Goal: Task Accomplishment & Management: Manage account settings

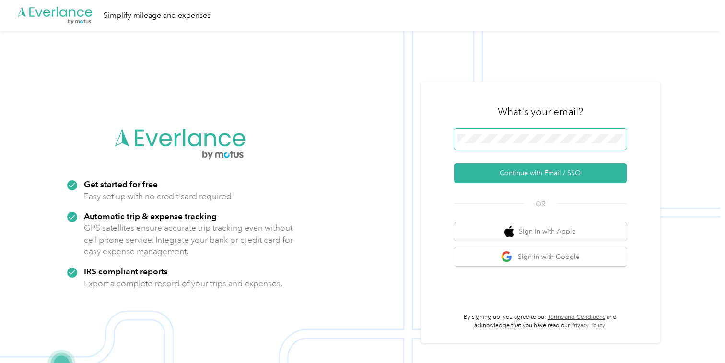
click at [454, 163] on button "Continue with Email / SSO" at bounding box center [540, 173] width 173 height 20
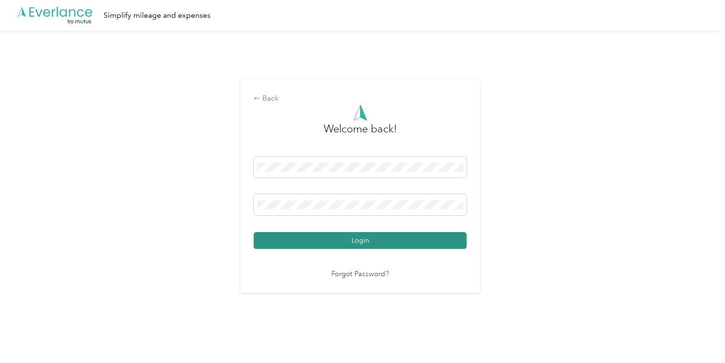
click at [367, 242] on button "Login" at bounding box center [360, 240] width 213 height 17
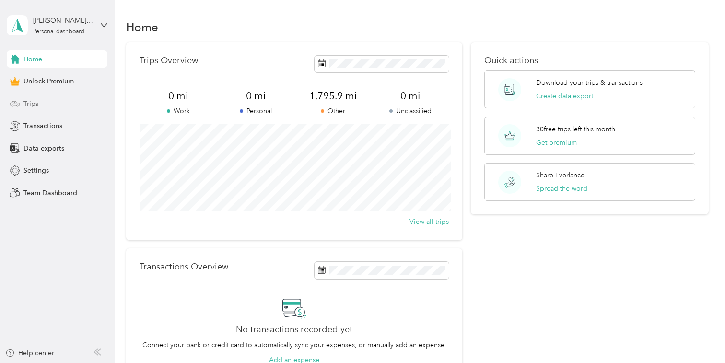
click at [25, 106] on span "Trips" at bounding box center [31, 104] width 15 height 10
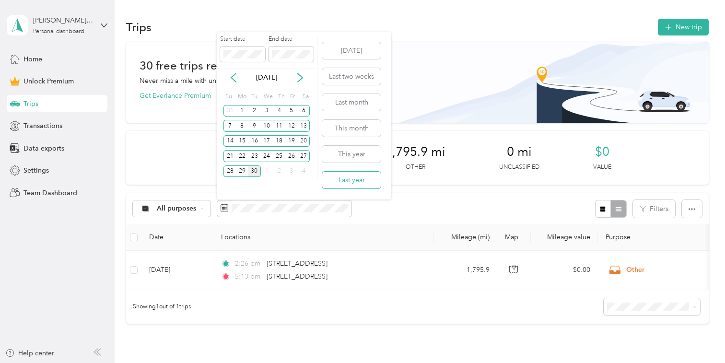
click at [343, 179] on button "Last year" at bounding box center [351, 180] width 59 height 17
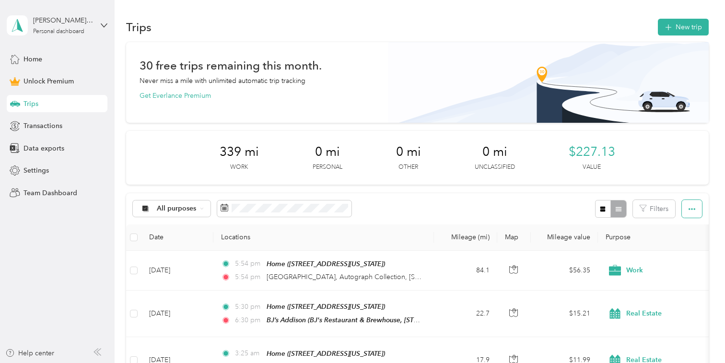
click at [693, 210] on button "button" at bounding box center [692, 209] width 20 height 18
click at [689, 240] on span "Export" at bounding box center [683, 244] width 20 height 8
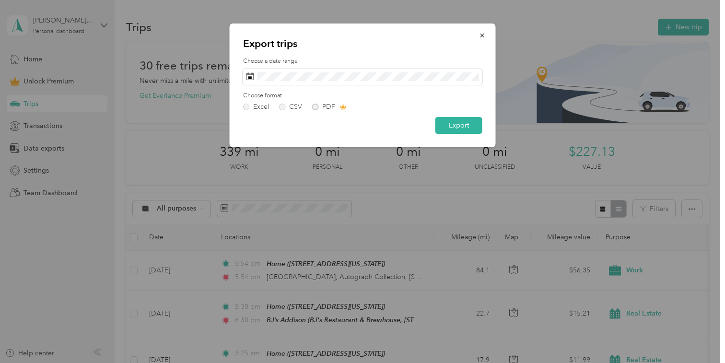
click at [322, 107] on div "Excel CSV PDF" at bounding box center [362, 107] width 239 height 7
click at [314, 107] on div "Excel CSV PDF" at bounding box center [362, 107] width 239 height 7
click at [316, 107] on div "Excel CSV PDF" at bounding box center [362, 107] width 239 height 7
click at [312, 108] on div "Excel CSV PDF" at bounding box center [362, 107] width 239 height 7
click at [318, 108] on div "Excel CSV PDF" at bounding box center [362, 107] width 239 height 7
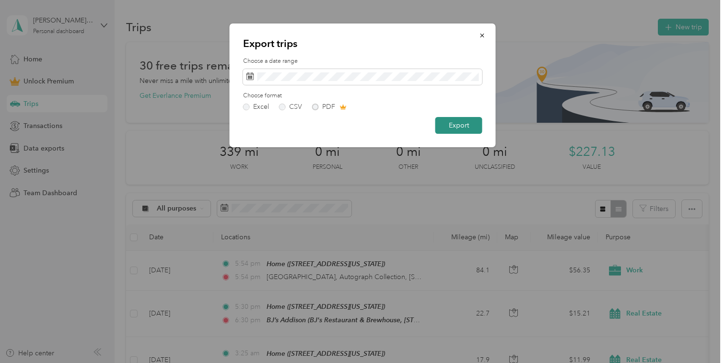
click at [452, 131] on button "Export" at bounding box center [458, 125] width 47 height 17
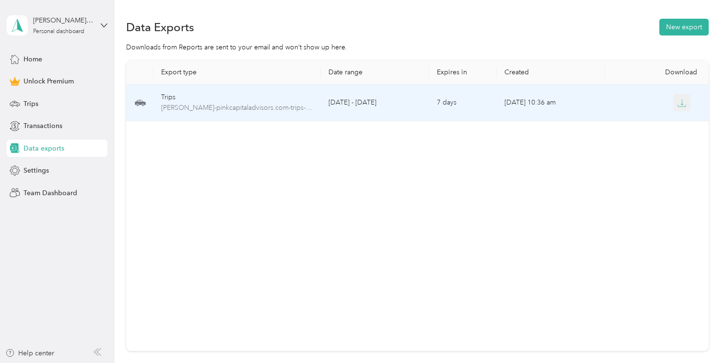
click at [683, 109] on button "button" at bounding box center [681, 102] width 17 height 17
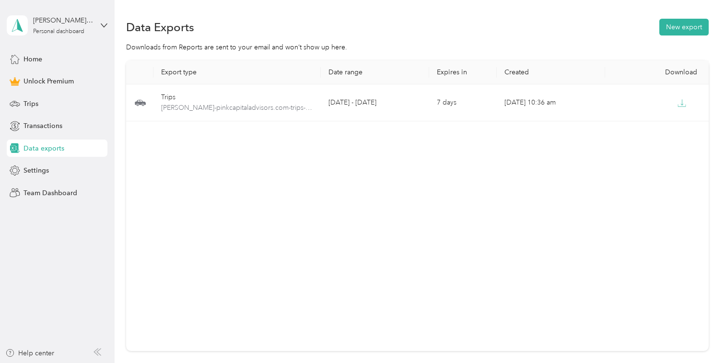
click at [103, 27] on icon at bounding box center [104, 25] width 7 height 7
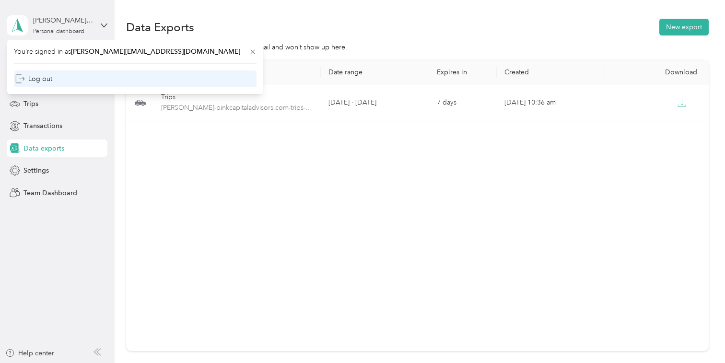
click at [56, 79] on div "Log out" at bounding box center [135, 79] width 243 height 17
